Goal: Find specific page/section: Find specific page/section

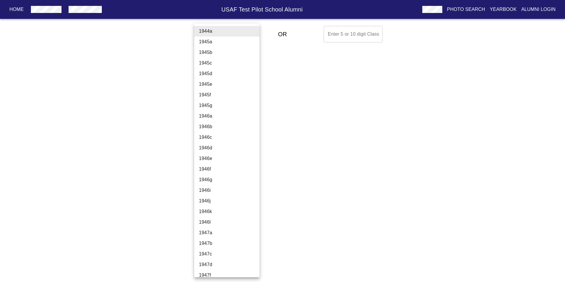
click at [232, 34] on body "Home USAF Test Pilot School Alumni Photo Search Yearbook Alumni Login Select A …" at bounding box center [282, 34] width 565 height 21
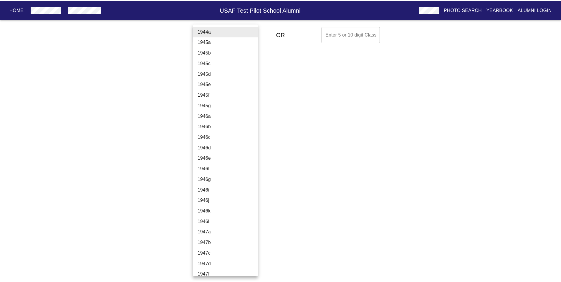
scroll to position [1914, 0]
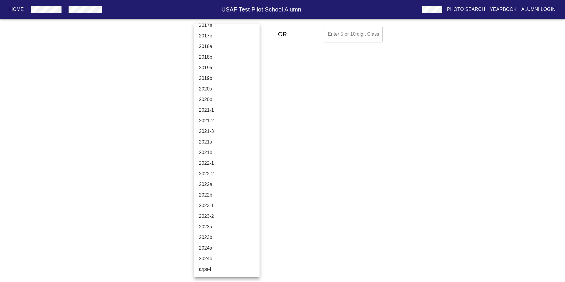
click at [220, 261] on li "2024b" at bounding box center [229, 258] width 70 height 11
type input "2024b"
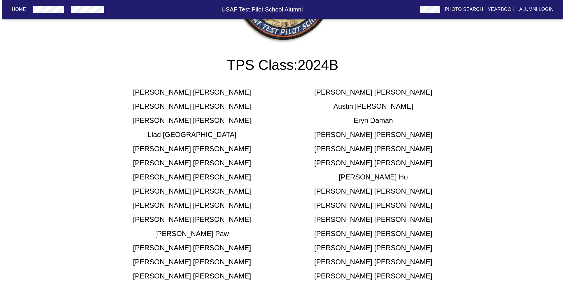
scroll to position [0, 0]
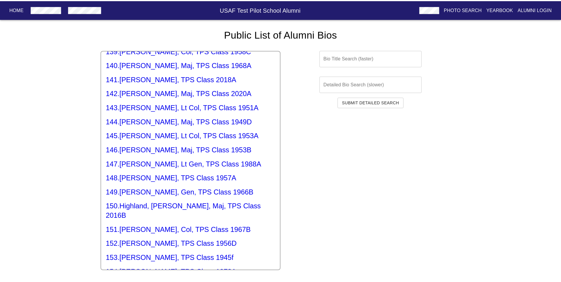
scroll to position [1939, 0]
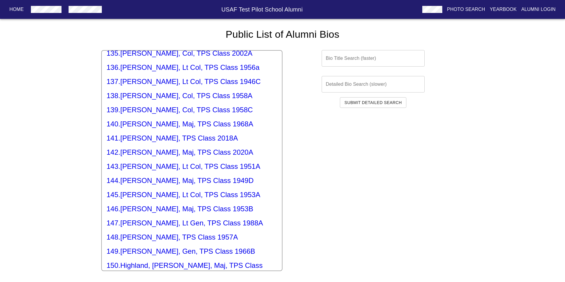
click at [20, 8] on p "Home" at bounding box center [16, 9] width 14 height 7
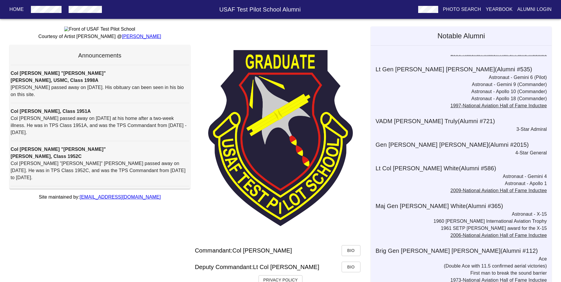
scroll to position [44, 0]
